Goal: Transaction & Acquisition: Purchase product/service

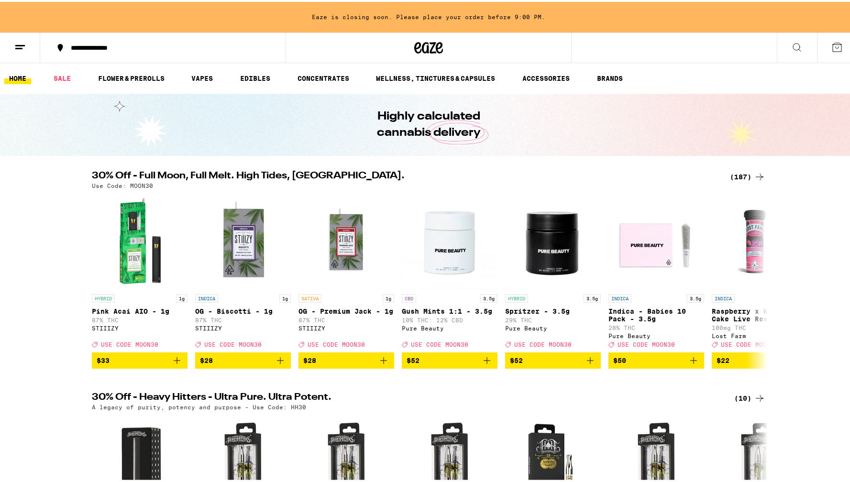
click at [16, 46] on line at bounding box center [18, 46] width 7 height 0
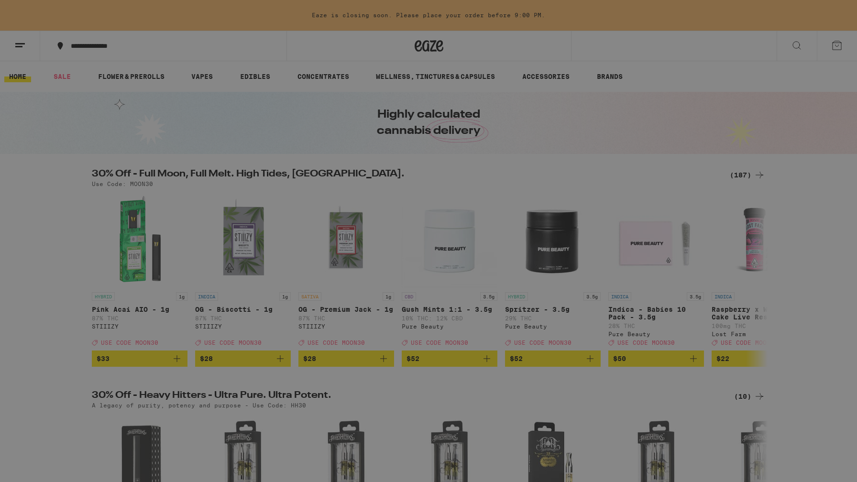
click at [109, 105] on div "Flower & Prerolls" at bounding box center [93, 104] width 89 height 11
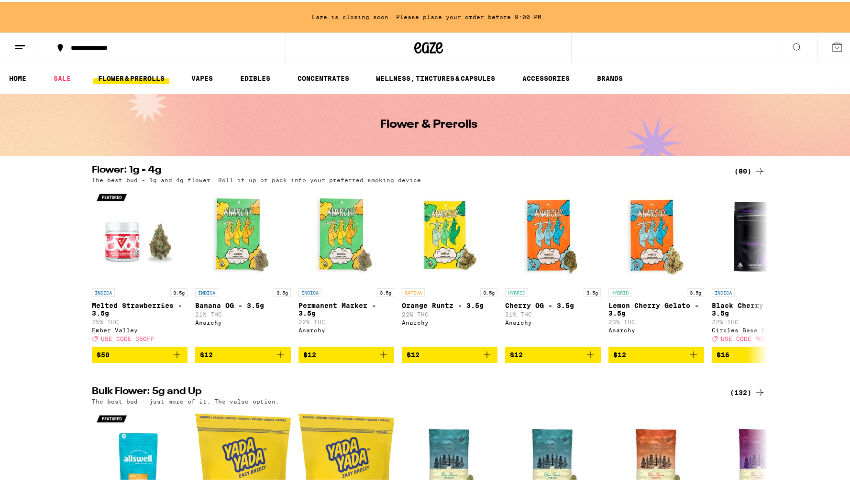
scroll to position [15, 0]
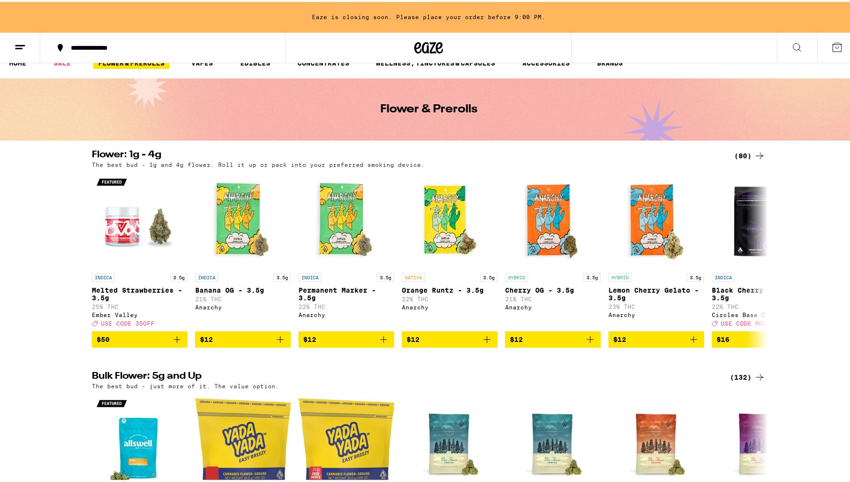
click at [750, 160] on div "The best bud - 1g and 4g flower. Roll it up or pack into your preferred smoking…" at bounding box center [428, 163] width 673 height 6
click at [744, 153] on div "(80)" at bounding box center [749, 153] width 31 height 11
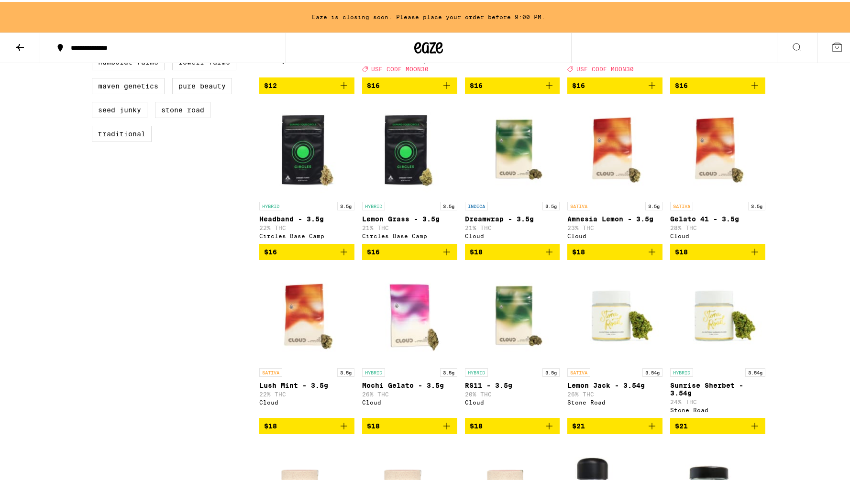
scroll to position [436, 0]
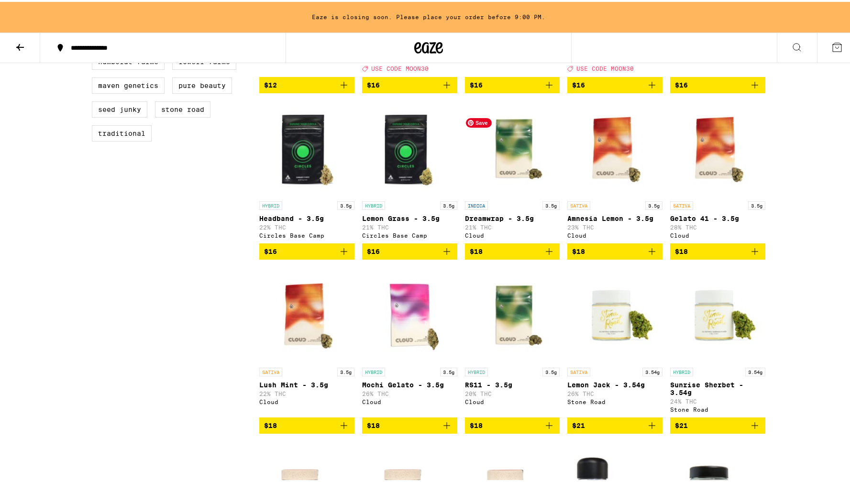
click at [526, 163] on img "Open page for Dreamwrap - 3.5g from Cloud" at bounding box center [512, 147] width 95 height 96
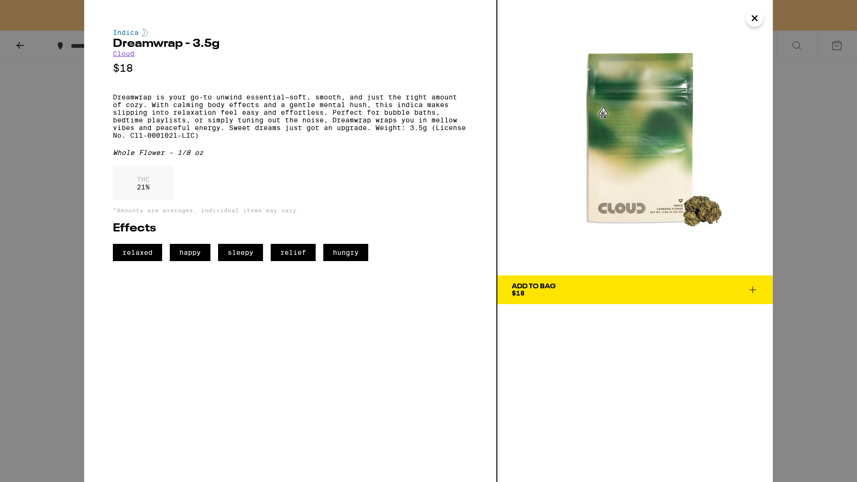
click at [754, 292] on icon at bounding box center [752, 289] width 11 height 11
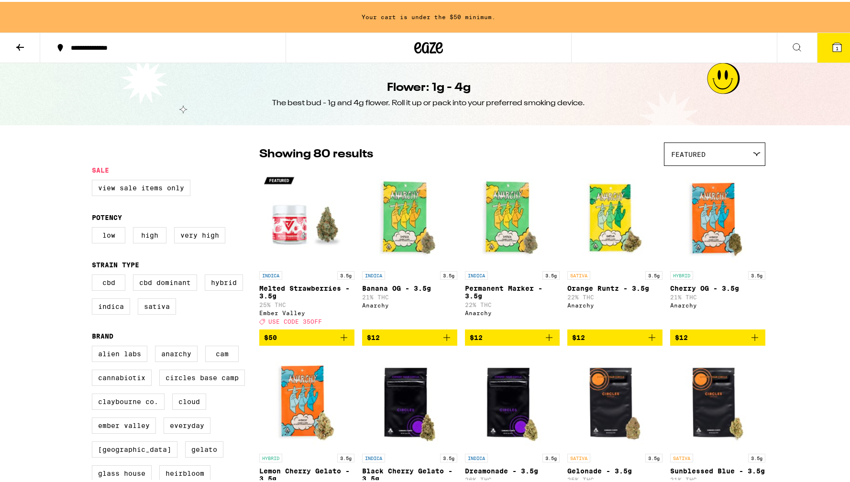
click at [831, 58] on button "1" at bounding box center [837, 46] width 40 height 30
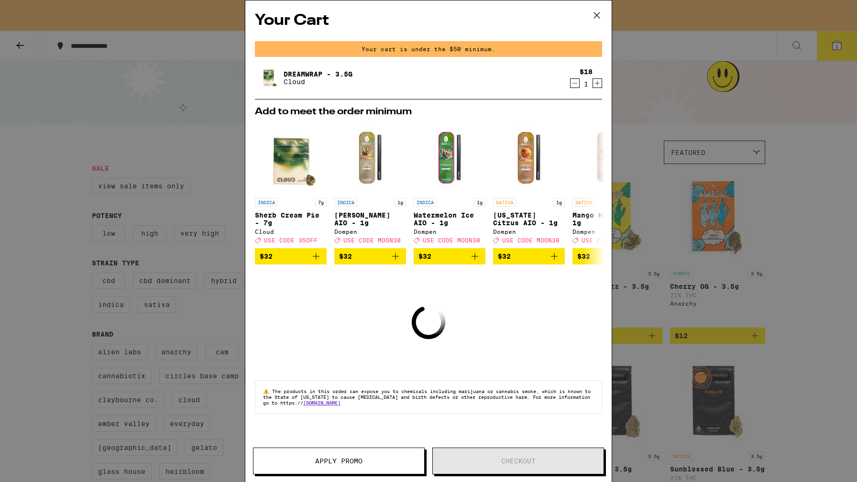
click at [599, 21] on icon at bounding box center [597, 15] width 14 height 14
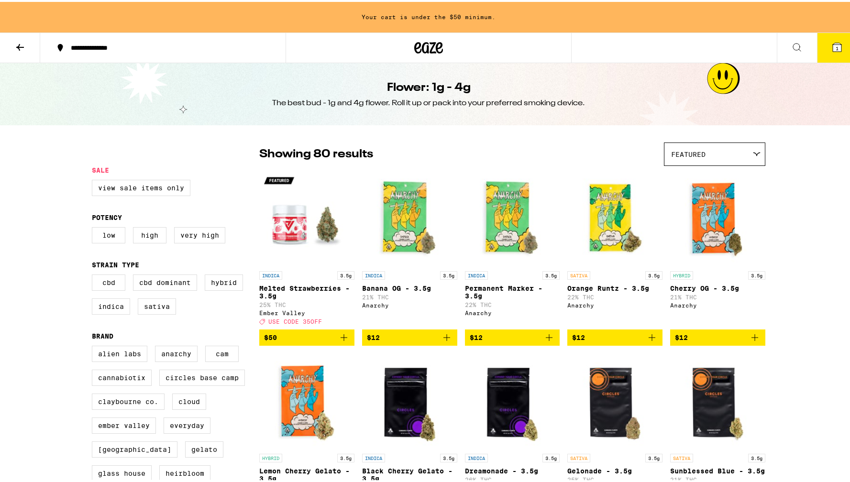
click at [19, 50] on icon at bounding box center [19, 45] width 11 height 11
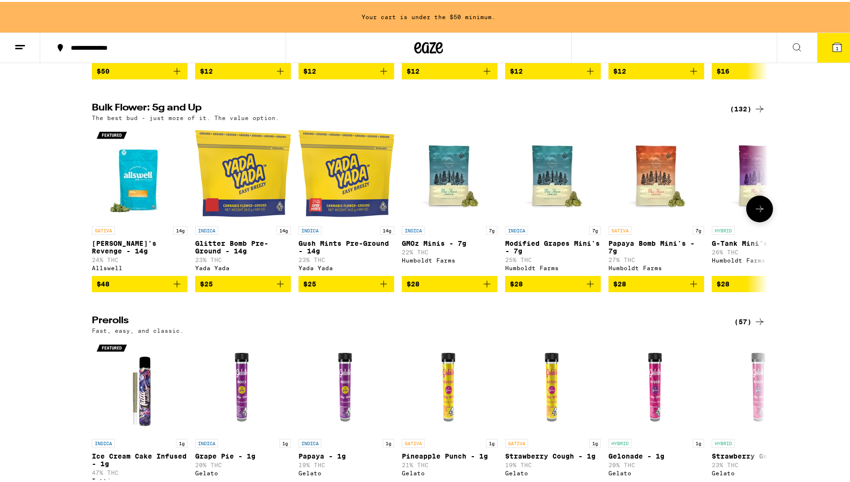
scroll to position [291, 0]
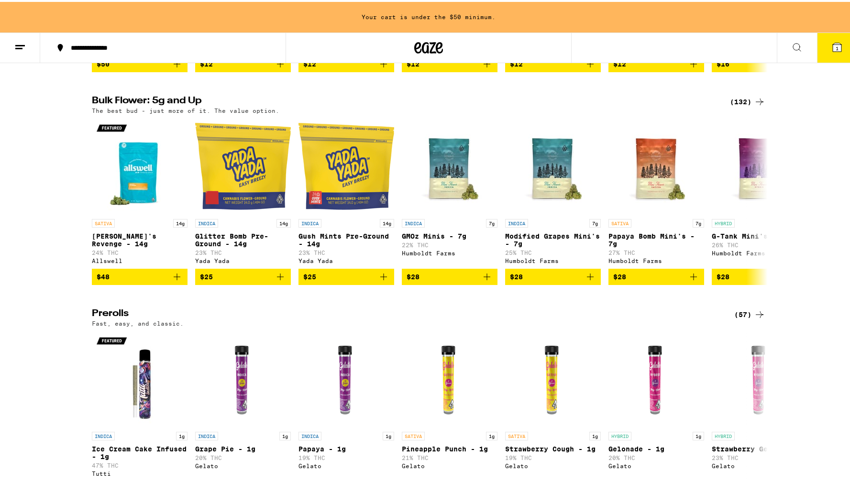
click at [744, 318] on div "(57)" at bounding box center [749, 312] width 31 height 11
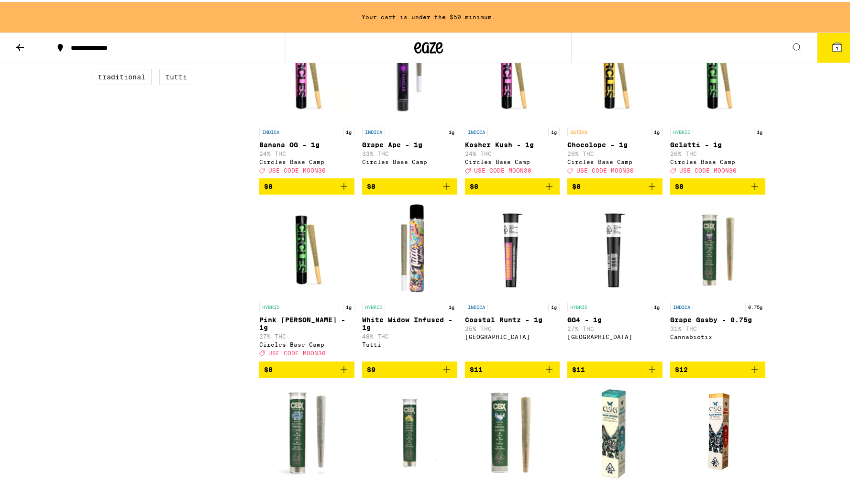
scroll to position [489, 0]
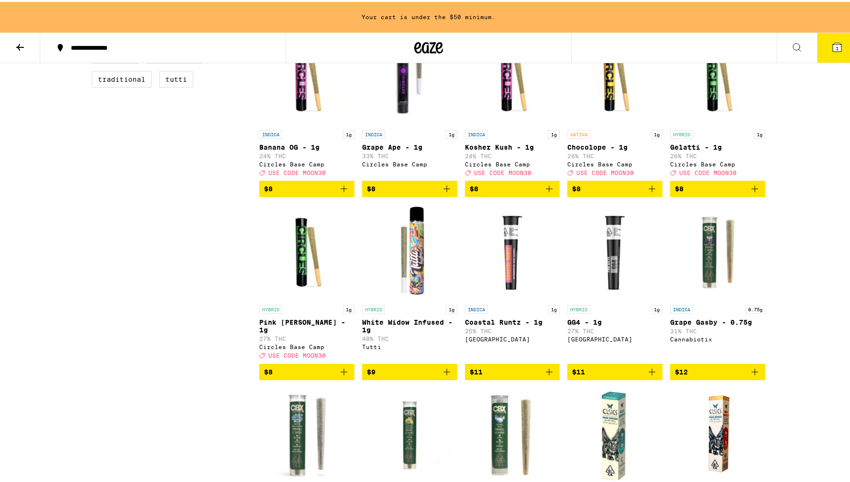
click at [448, 376] on icon "Add to bag" at bounding box center [446, 369] width 11 height 11
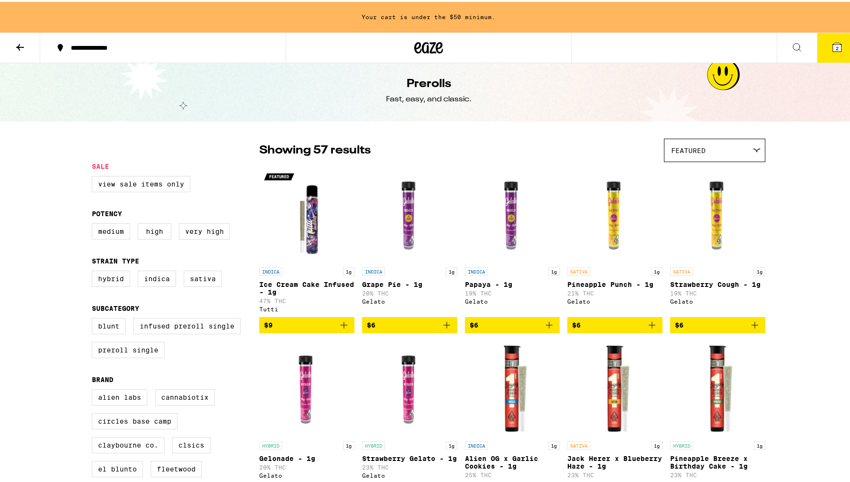
scroll to position [0, 0]
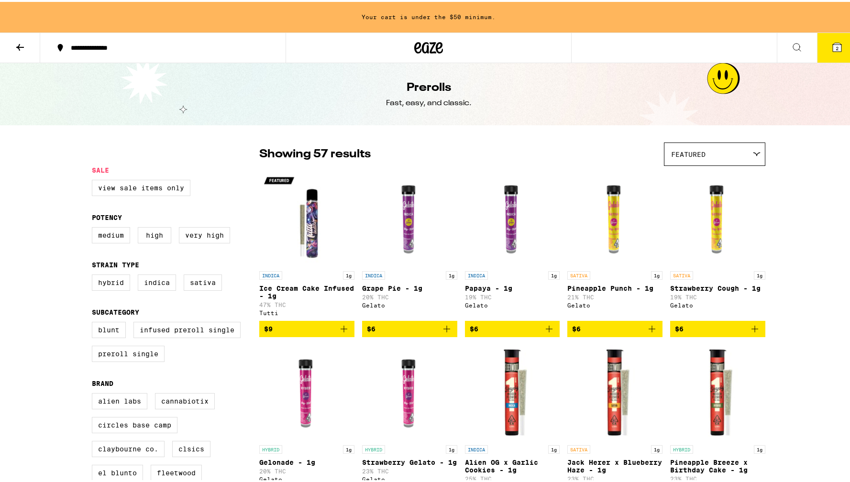
click at [831, 40] on icon at bounding box center [836, 45] width 11 height 11
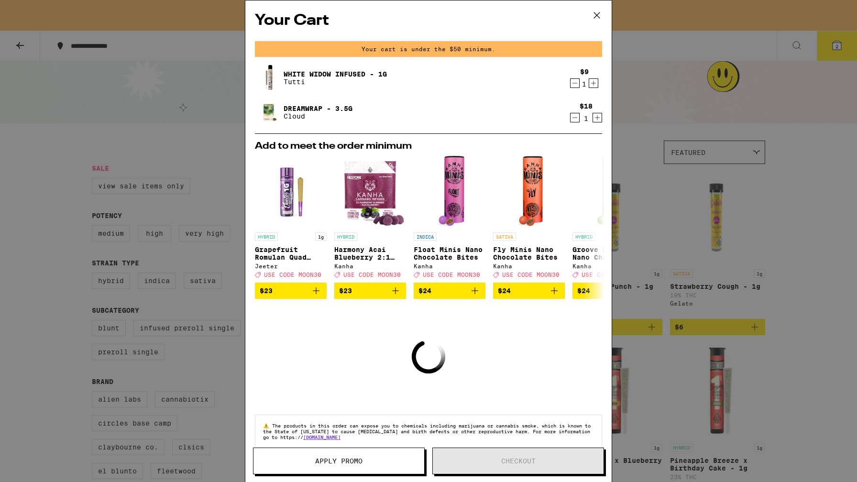
click at [599, 12] on icon at bounding box center [597, 15] width 6 height 6
